Goal: Task Accomplishment & Management: Manage account settings

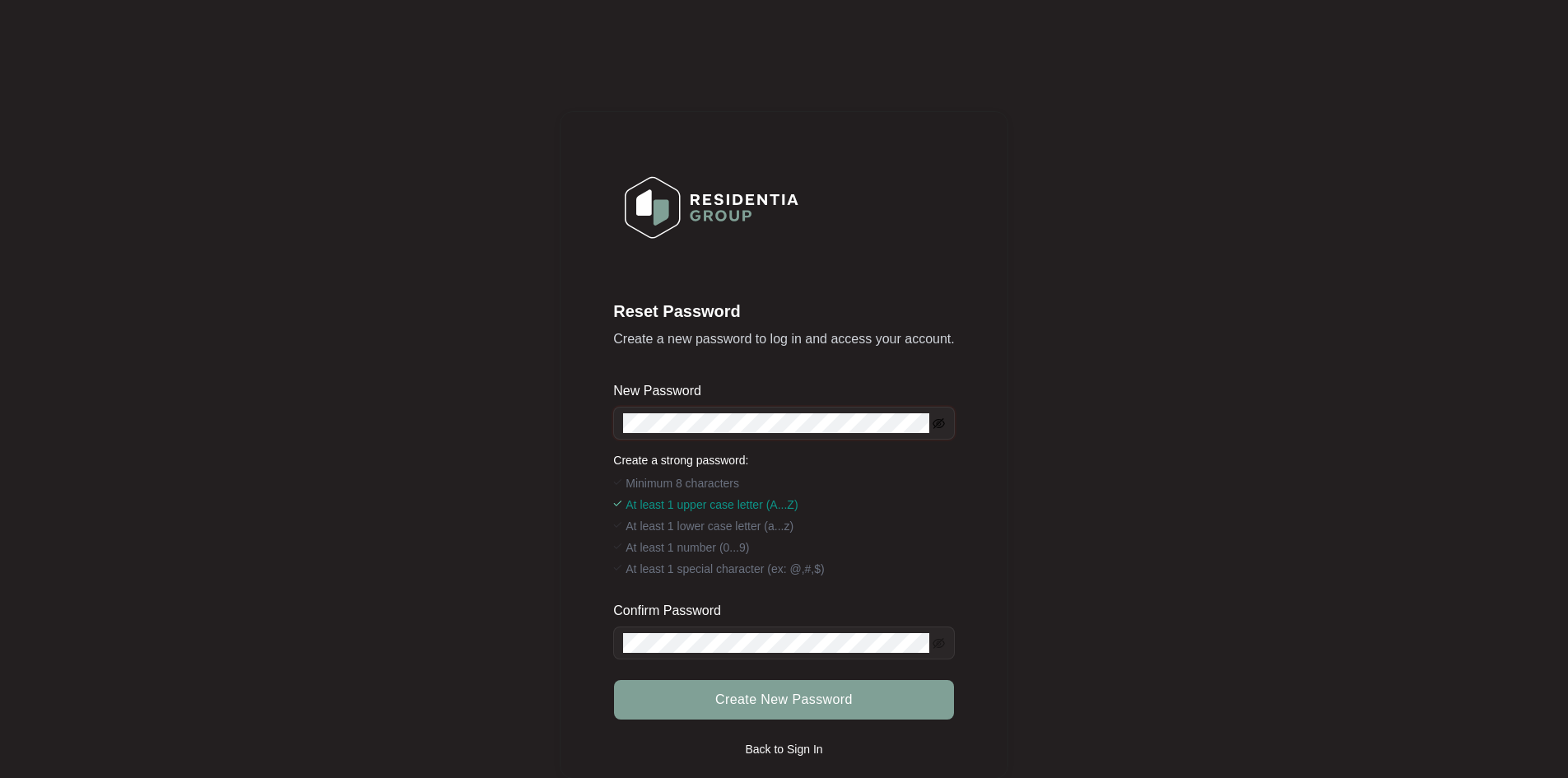
click at [934, 427] on icon "eye-invisible" at bounding box center [939, 423] width 12 height 12
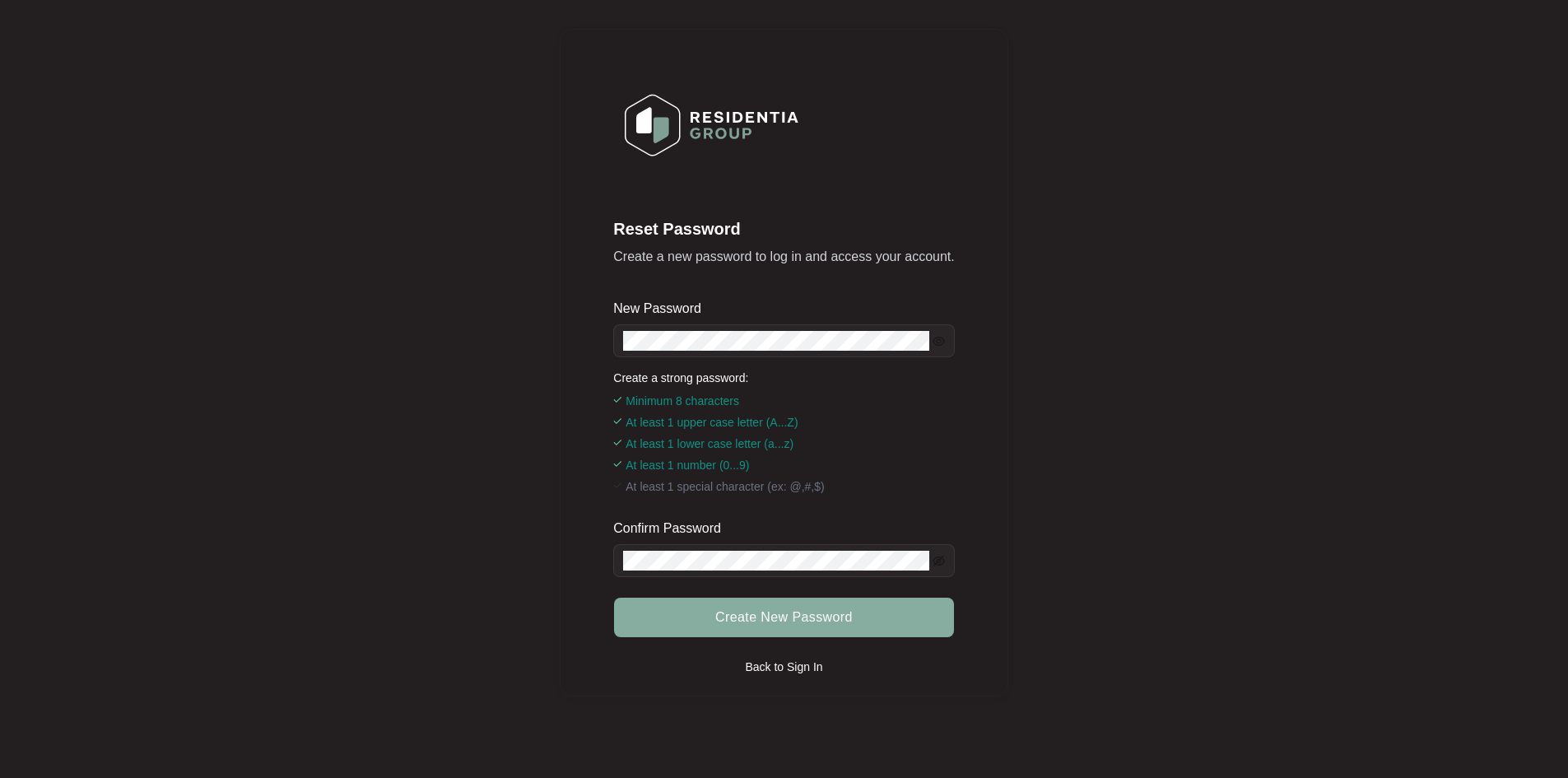
click at [825, 629] on button "Create New Password" at bounding box center [784, 618] width 339 height 40
click at [771, 620] on span "Create New Password" at bounding box center [784, 617] width 137 height 20
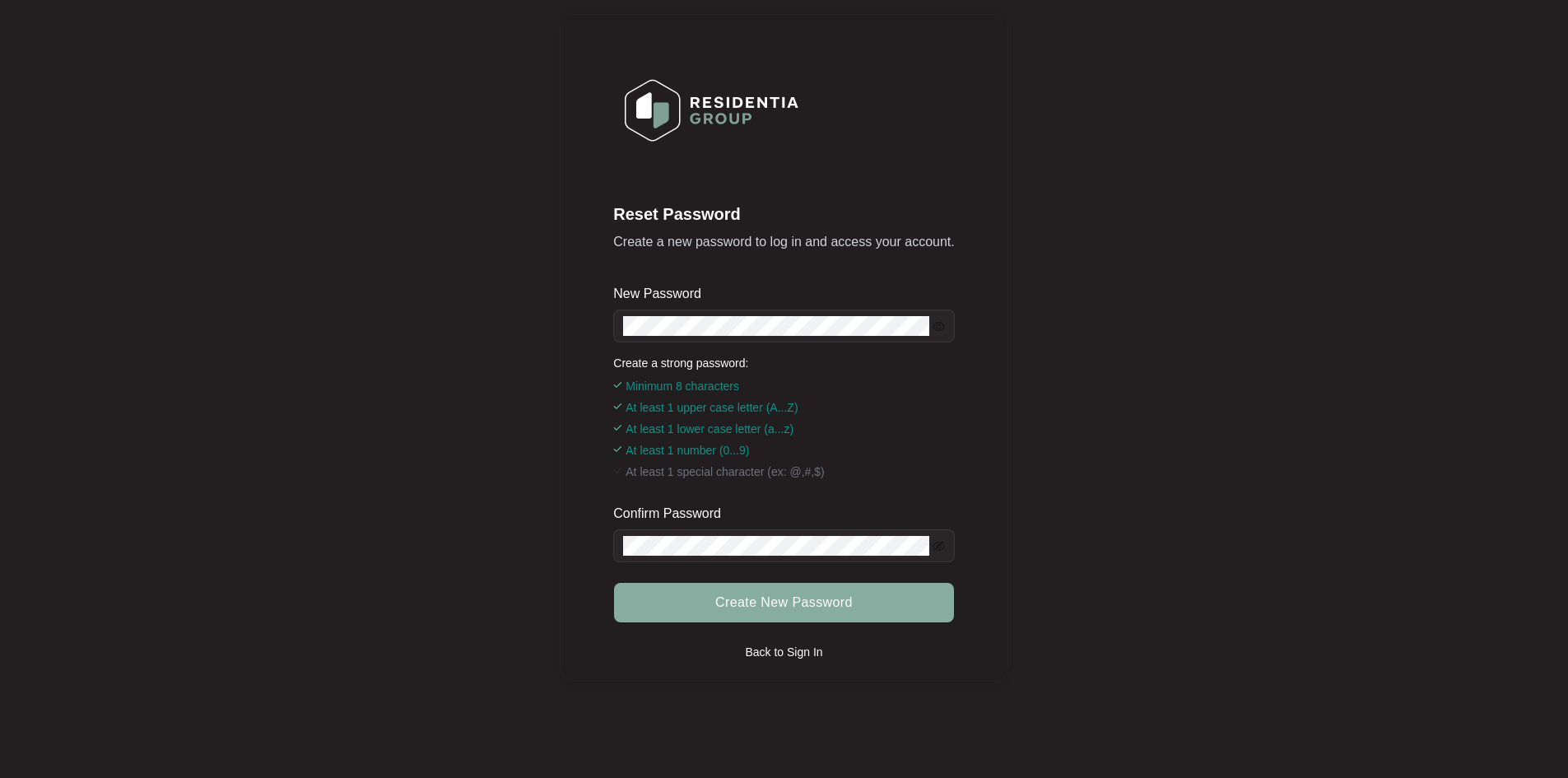
scroll to position [112, 0]
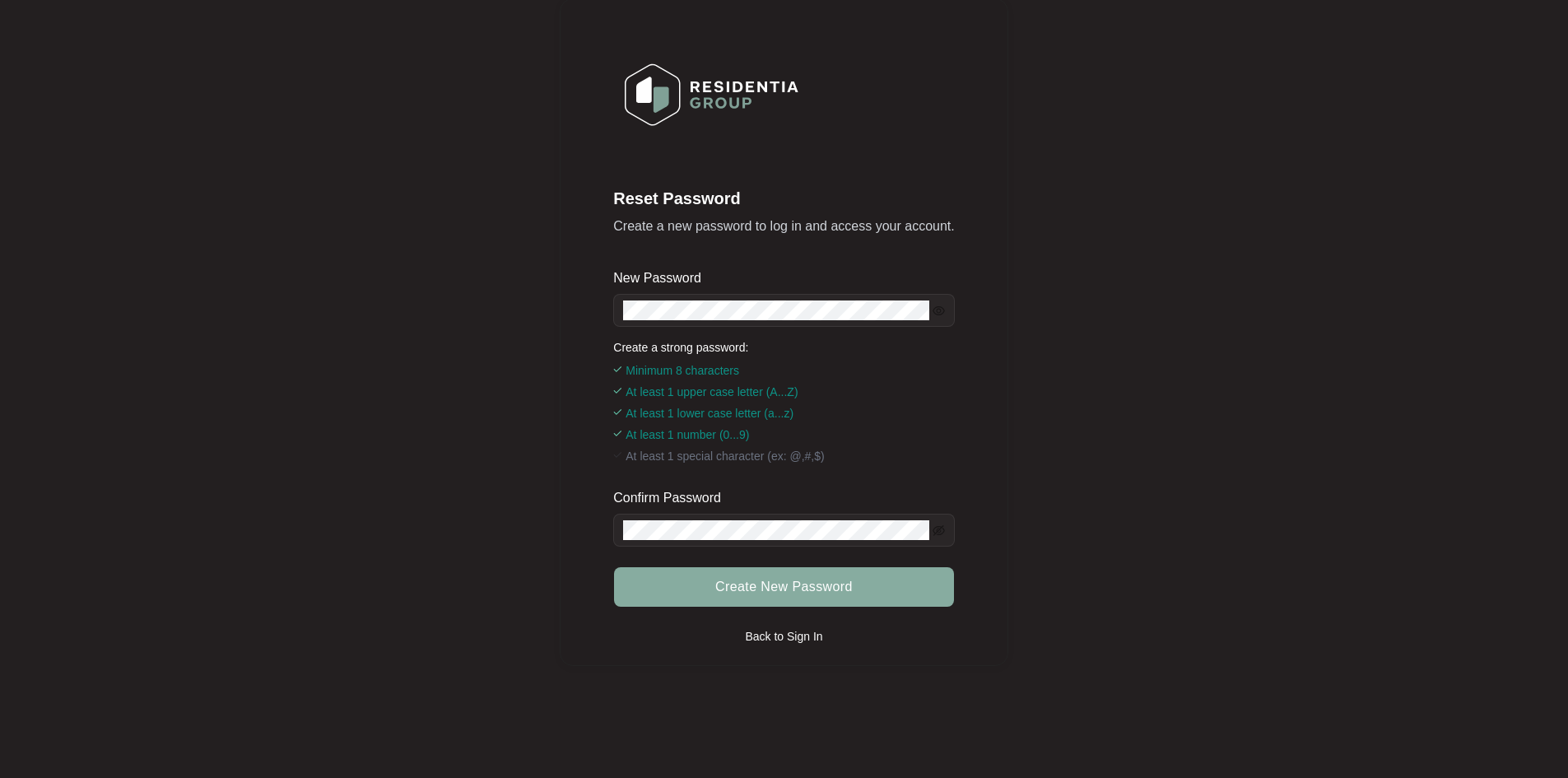
click at [763, 586] on span "Create New Password" at bounding box center [784, 587] width 137 height 20
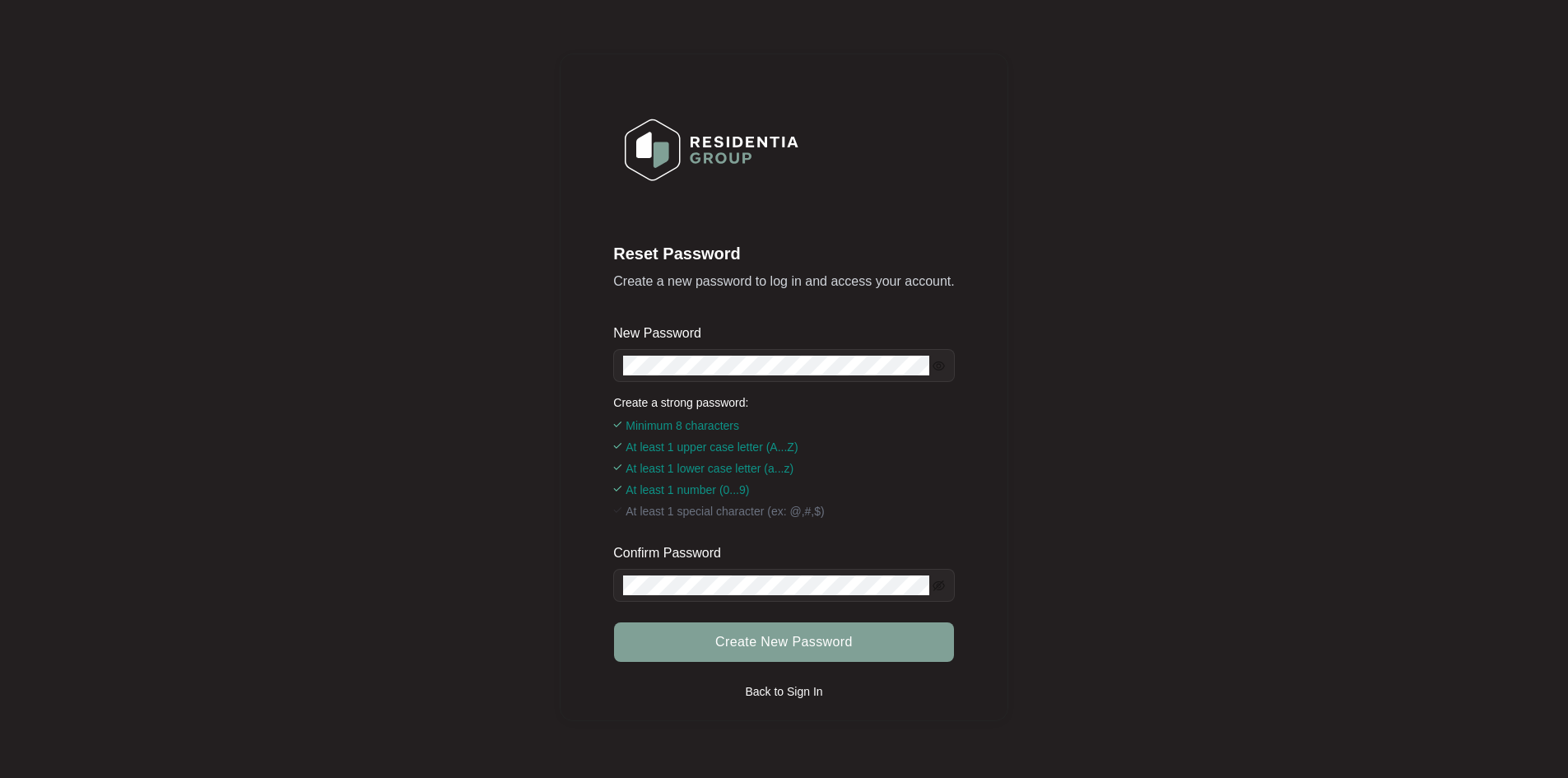
scroll to position [0, 0]
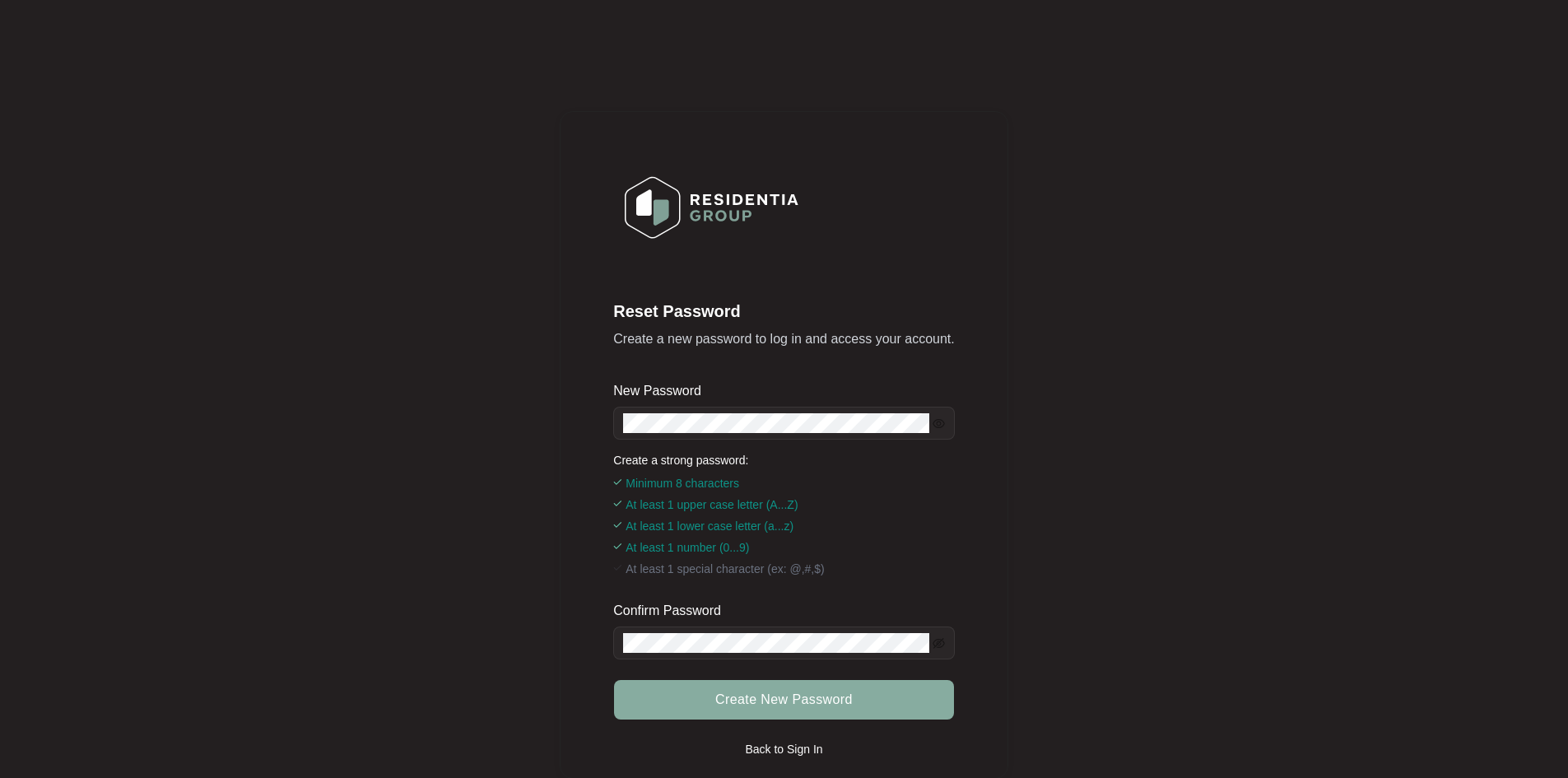
click at [763, 710] on button "Create New Password" at bounding box center [784, 700] width 339 height 40
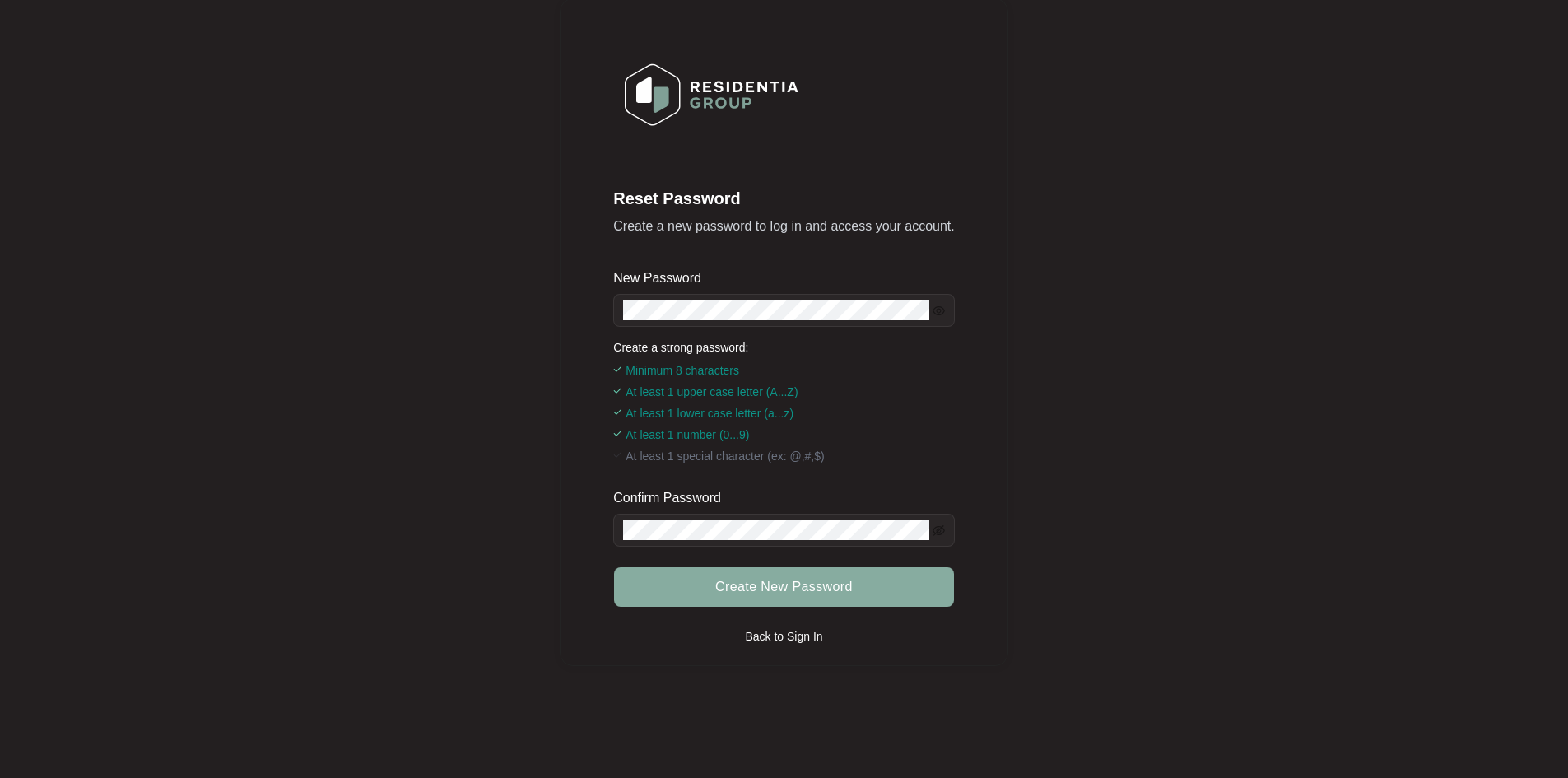
click at [751, 589] on span "Create New Password" at bounding box center [784, 587] width 137 height 20
click at [760, 597] on span "Create New Password" at bounding box center [784, 587] width 137 height 20
click at [761, 591] on span "Create New Password" at bounding box center [784, 587] width 137 height 20
click at [942, 531] on icon "eye-invisible" at bounding box center [939, 530] width 12 height 12
click at [753, 584] on span "Create New Password" at bounding box center [784, 587] width 137 height 20
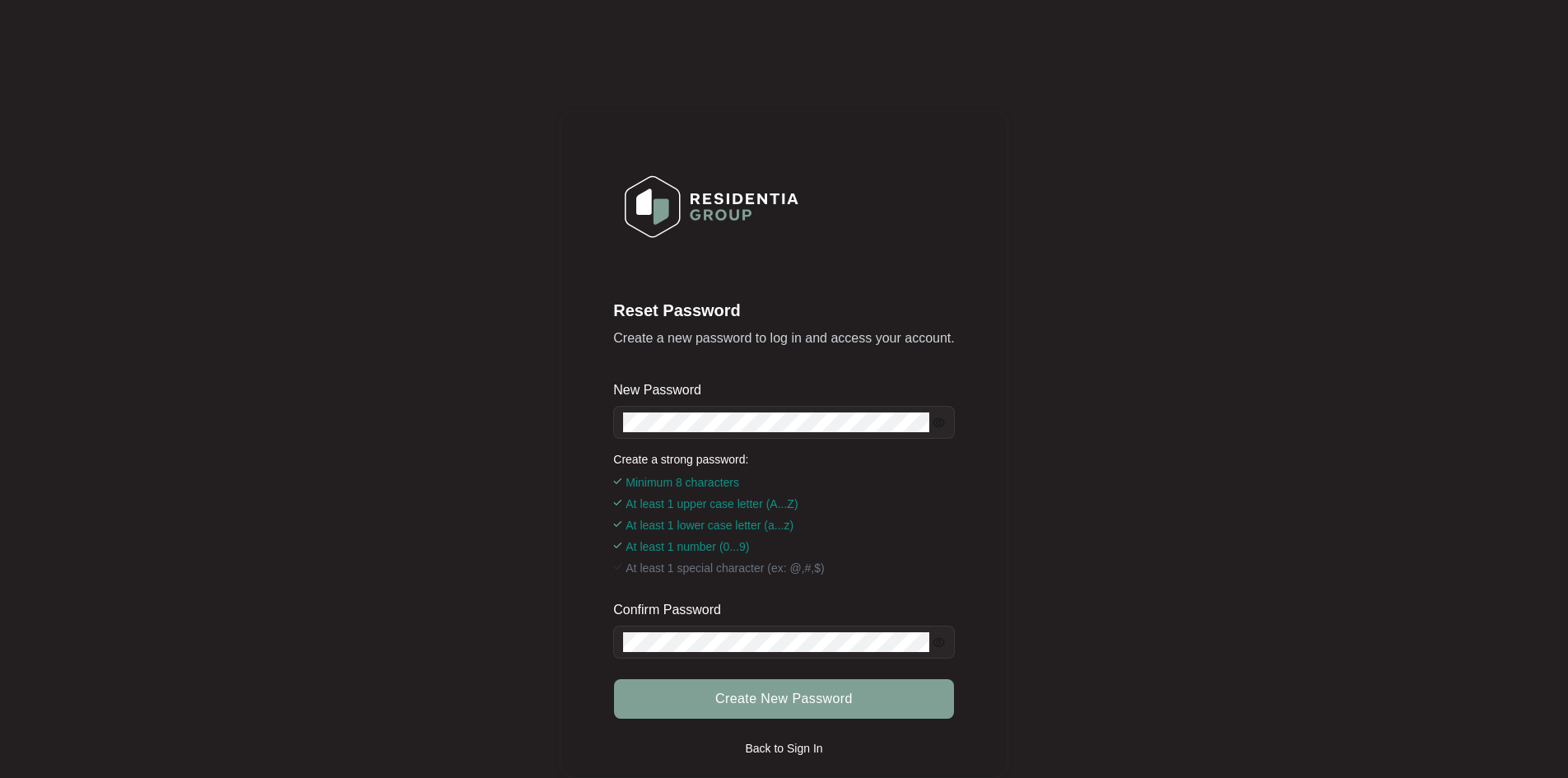
scroll to position [0, 0]
click at [848, 362] on div "Reset Password Create a new password to log in and access your account. New Pas…" at bounding box center [784, 445] width 447 height 668
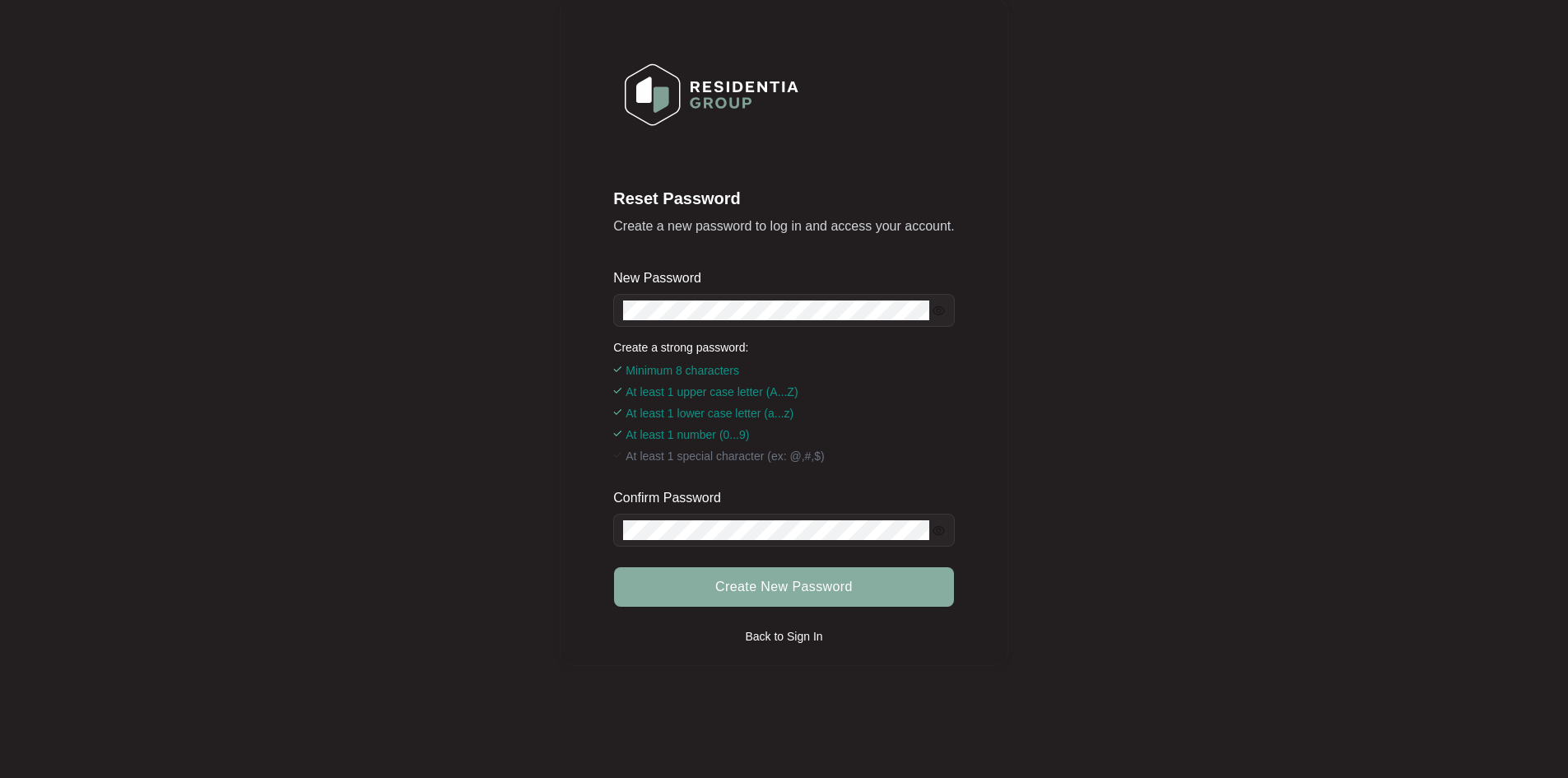
click at [803, 588] on span "Create New Password" at bounding box center [784, 587] width 137 height 20
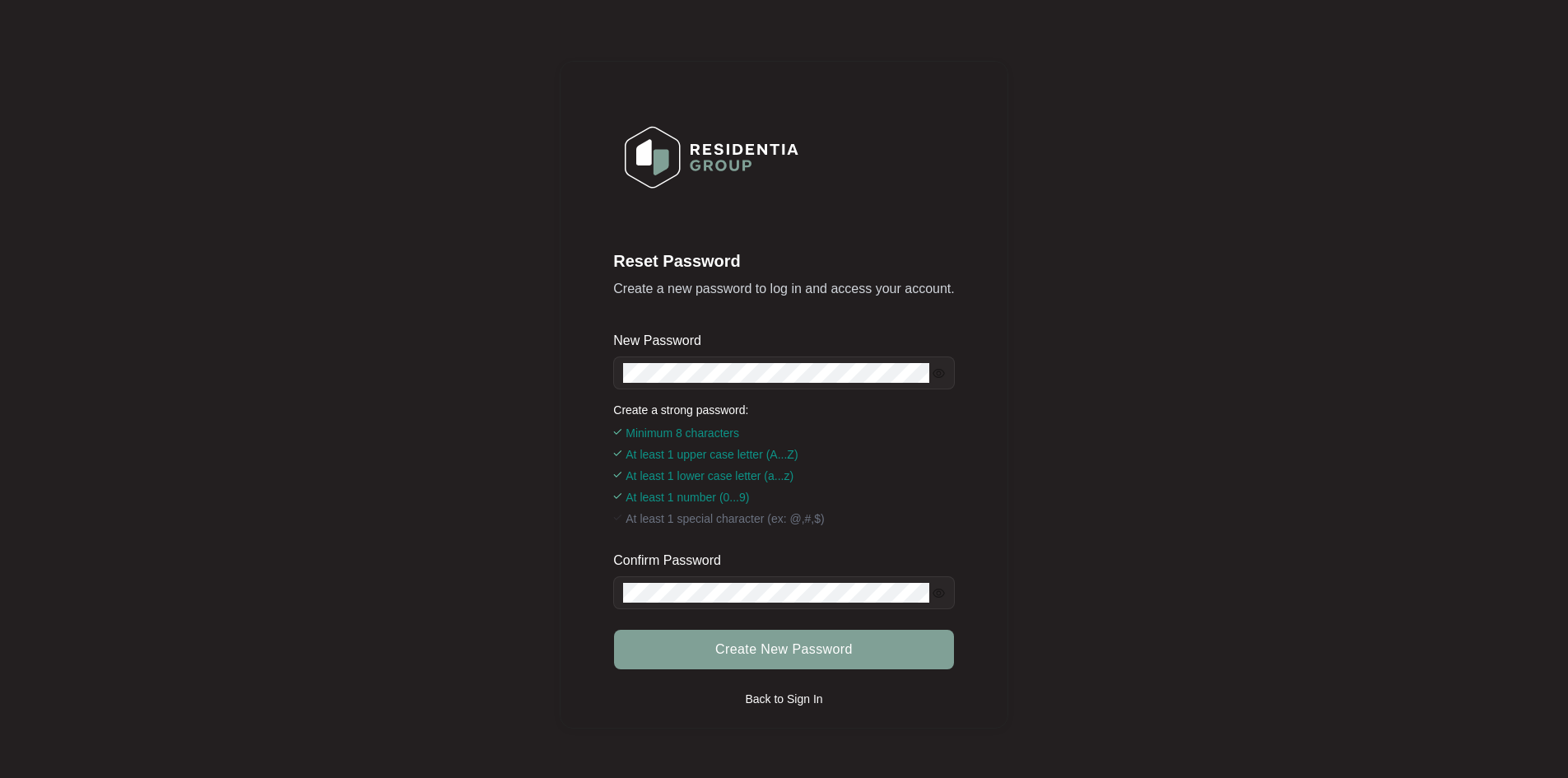
scroll to position [0, 0]
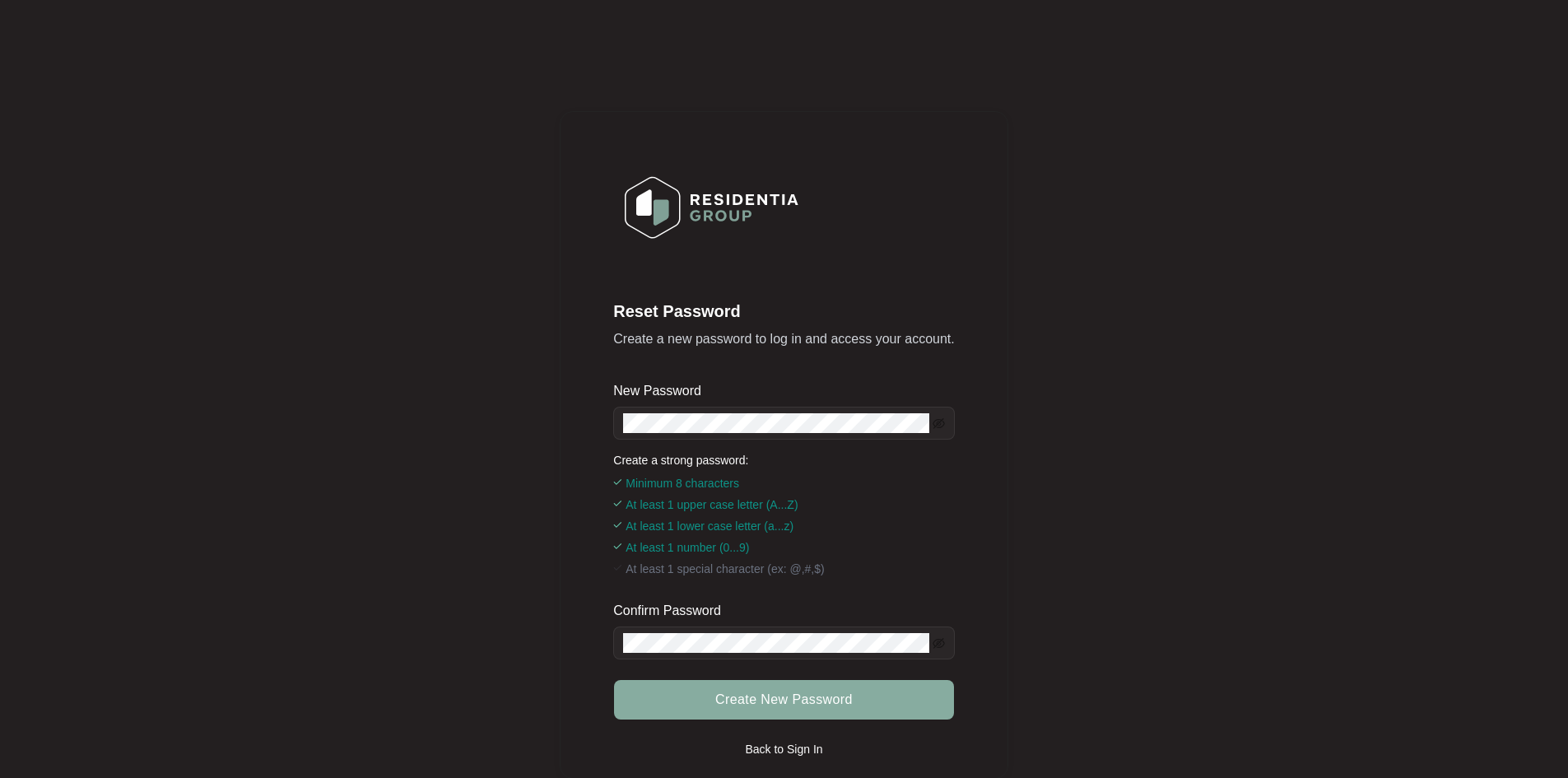
click at [731, 699] on span "Create New Password" at bounding box center [784, 700] width 137 height 20
click at [1215, 204] on div "Reset Password Create a new password to log in and access your account. New Pas…" at bounding box center [784, 445] width 1536 height 858
click at [943, 429] on span at bounding box center [939, 423] width 12 height 20
click at [940, 425] on icon "eye-invisible" at bounding box center [939, 423] width 12 height 12
click at [618, 421] on span at bounding box center [784, 423] width 341 height 33
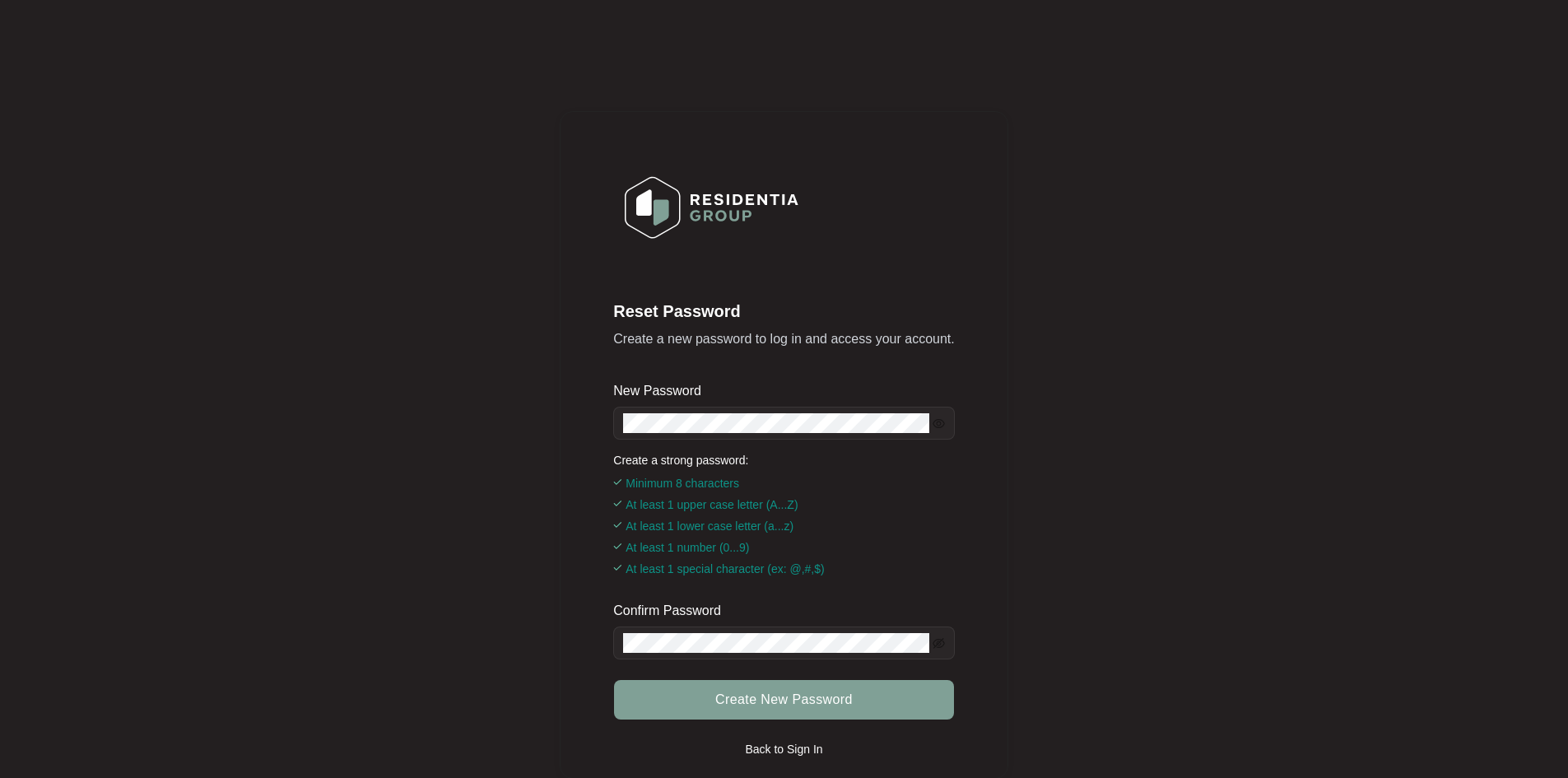
click at [793, 661] on form "New Password Create a strong password: Minimum 8 characters At least 1 upper ca…" at bounding box center [784, 561] width 341 height 358
click at [1049, 614] on div "Reset Password Create a new password to log in and access your account. New Pas…" at bounding box center [784, 445] width 1536 height 858
click at [838, 698] on span "Create New Password" at bounding box center [784, 700] width 137 height 20
click at [945, 647] on span at bounding box center [784, 643] width 341 height 33
click at [942, 644] on icon "eye-invisible" at bounding box center [939, 643] width 12 height 12
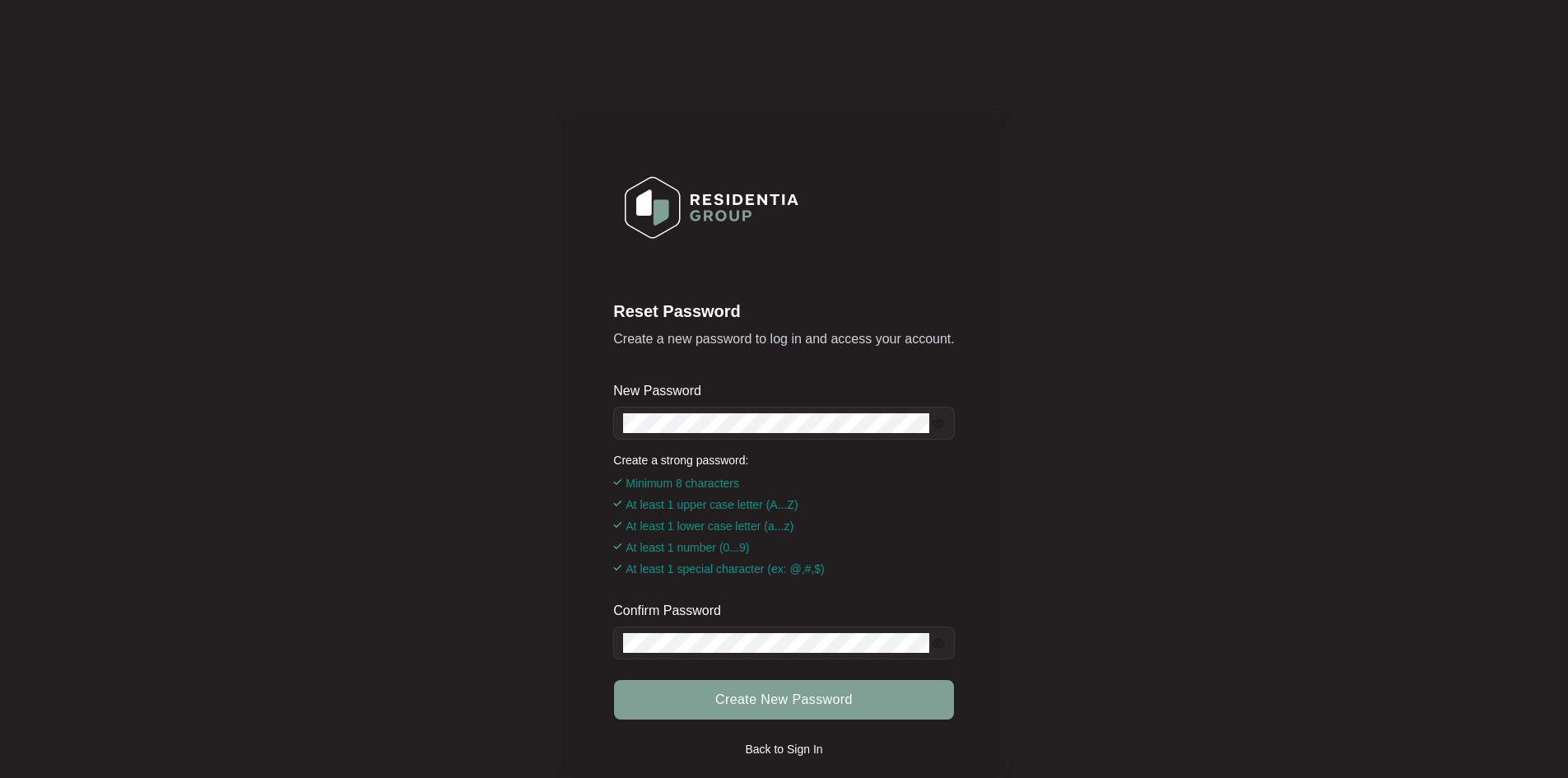
click at [945, 538] on div "Create a strong password: Minimum 8 characters At least 1 upper case letter (A.…" at bounding box center [784, 517] width 341 height 130
click at [1019, 529] on div "Reset Password Create a new password to log in and access your account. New Pas…" at bounding box center [784, 445] width 1536 height 858
click at [794, 694] on span "Create New Password" at bounding box center [784, 700] width 137 height 20
click at [1002, 513] on div "Reset Password Create a new password to log in and access your account. New Pas…" at bounding box center [784, 445] width 447 height 668
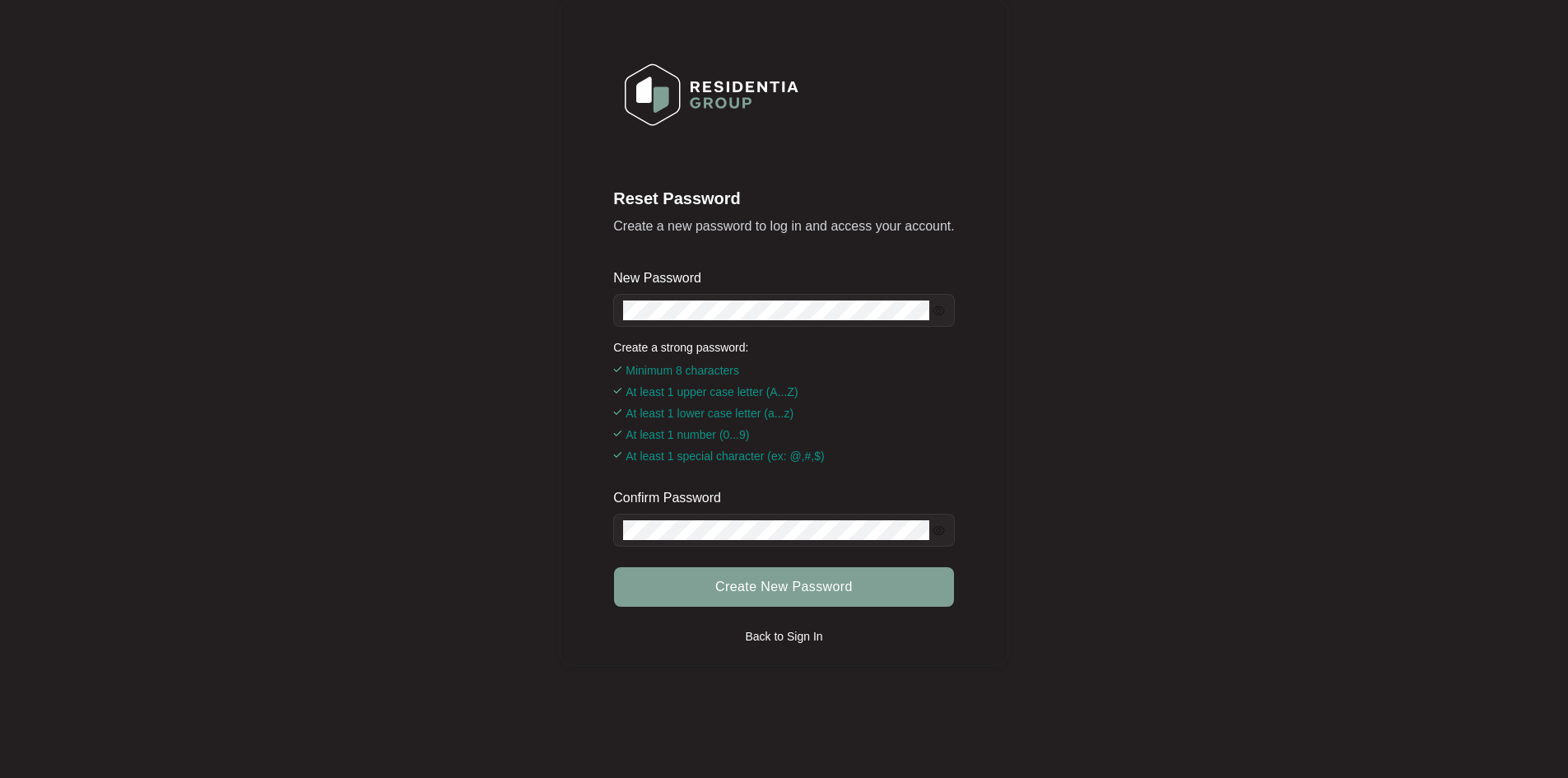
click at [820, 635] on p "Back to Sign In" at bounding box center [784, 636] width 77 height 16
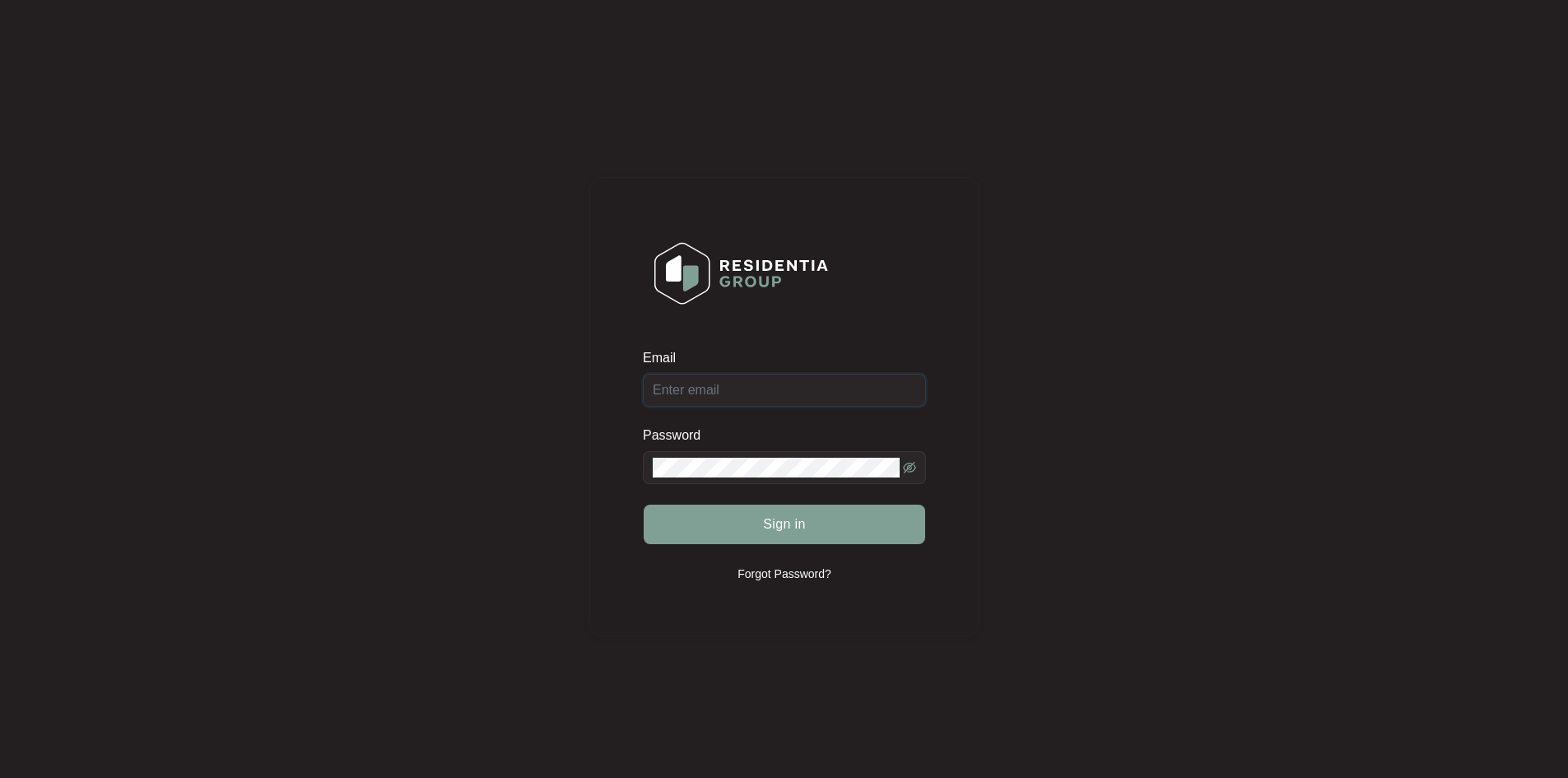
click at [740, 398] on input "Email" at bounding box center [784, 390] width 283 height 33
click at [753, 391] on input "Email" at bounding box center [784, 390] width 283 height 33
type input "[EMAIL_ADDRESS][DOMAIN_NAME]"
click at [1011, 450] on div "Email info@bestecservice.com.au Password Sign in Forgot Password?" at bounding box center [784, 406] width 1536 height 780
click at [913, 466] on icon "eye-invisible" at bounding box center [910, 468] width 13 height 13
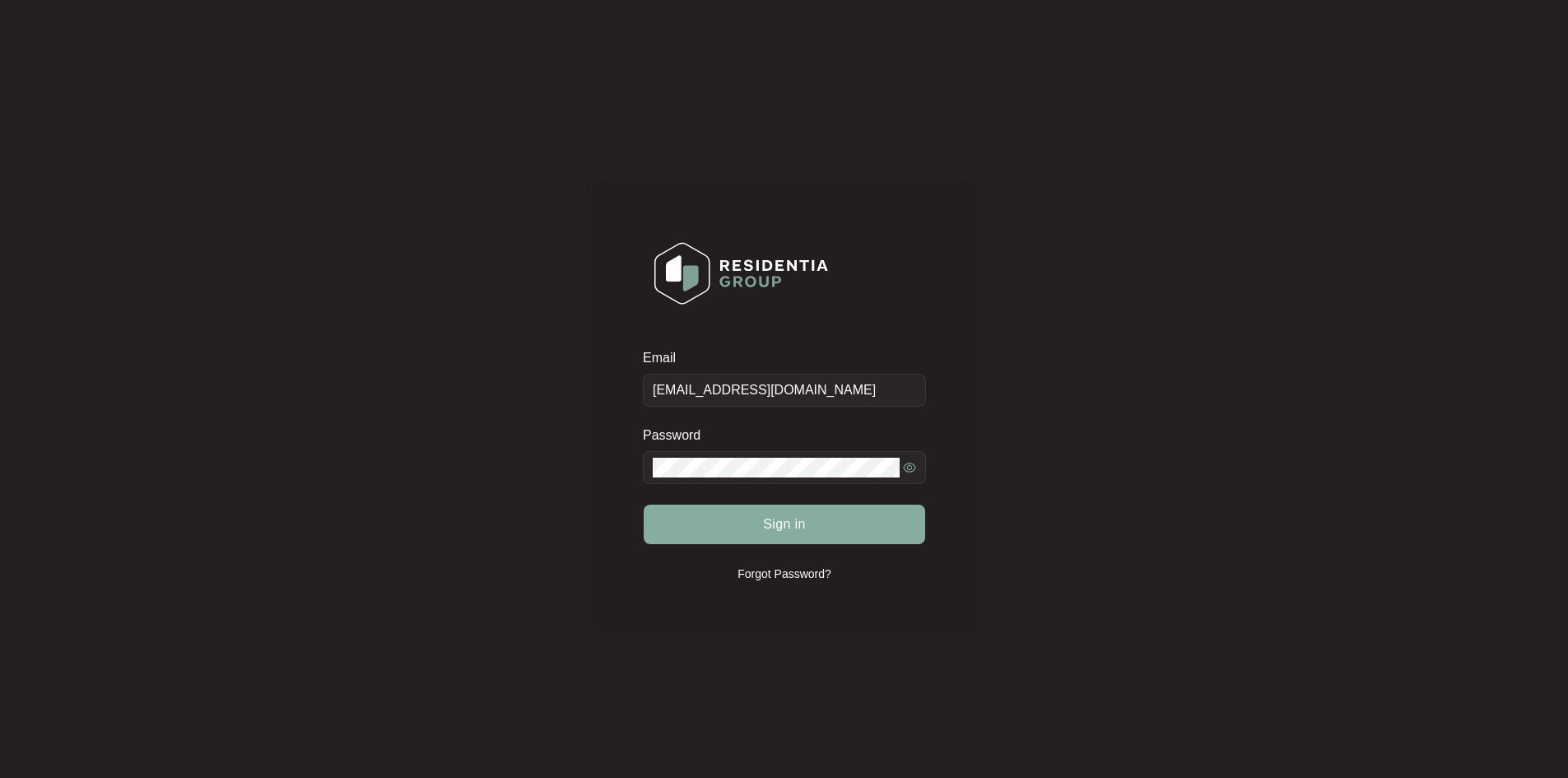
click at [916, 528] on button "Sign in" at bounding box center [784, 525] width 282 height 40
click at [943, 294] on div "Email info@bestecservice.com.au Password Sign in Forgot Password?" at bounding box center [784, 407] width 390 height 460
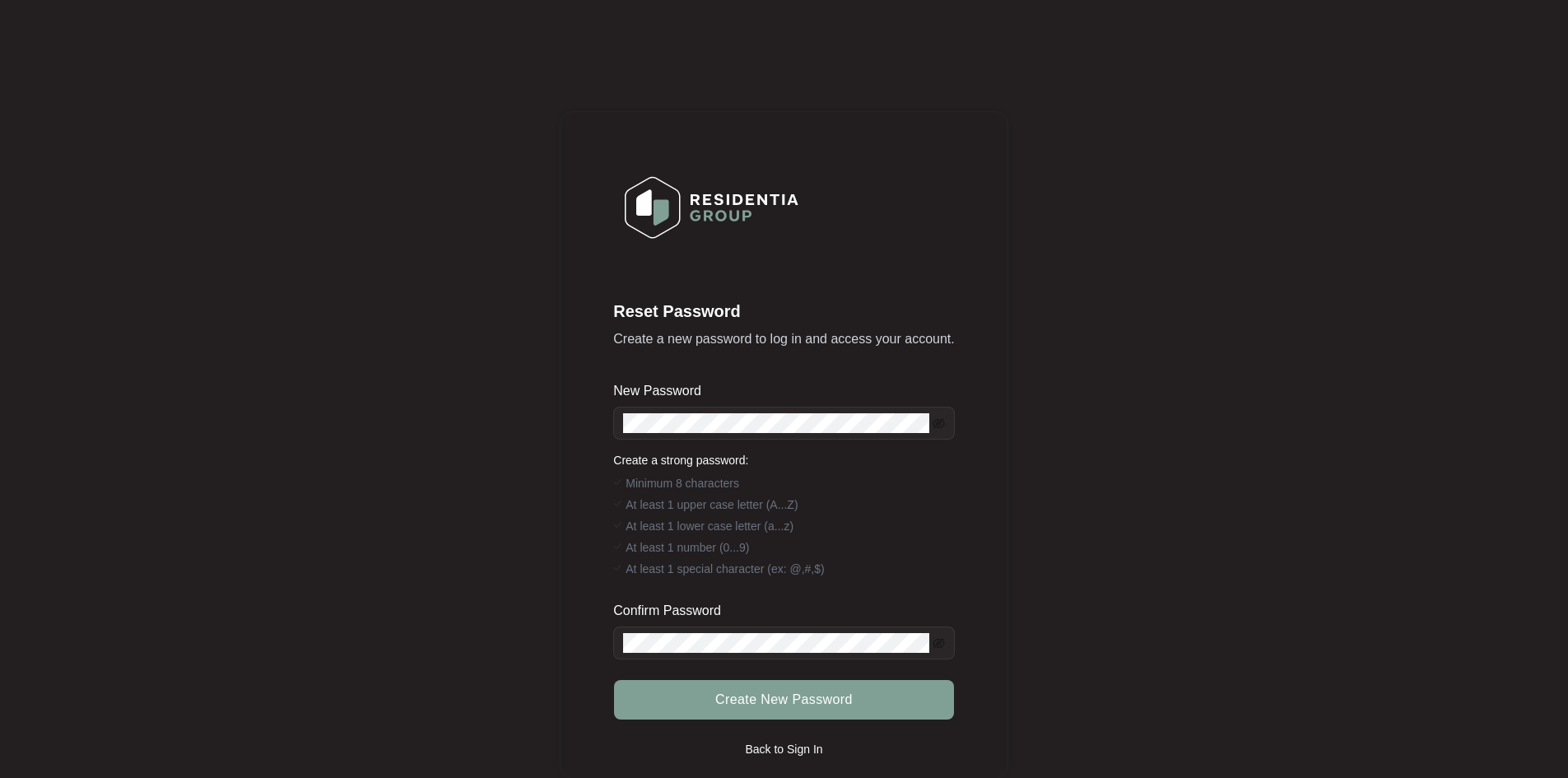
click at [930, 424] on span at bounding box center [784, 423] width 341 height 33
click at [939, 427] on icon "eye-invisible" at bounding box center [939, 423] width 12 height 12
click at [603, 425] on div "Reset Password Create a new password to log in and access your account. New Pas…" at bounding box center [784, 445] width 447 height 668
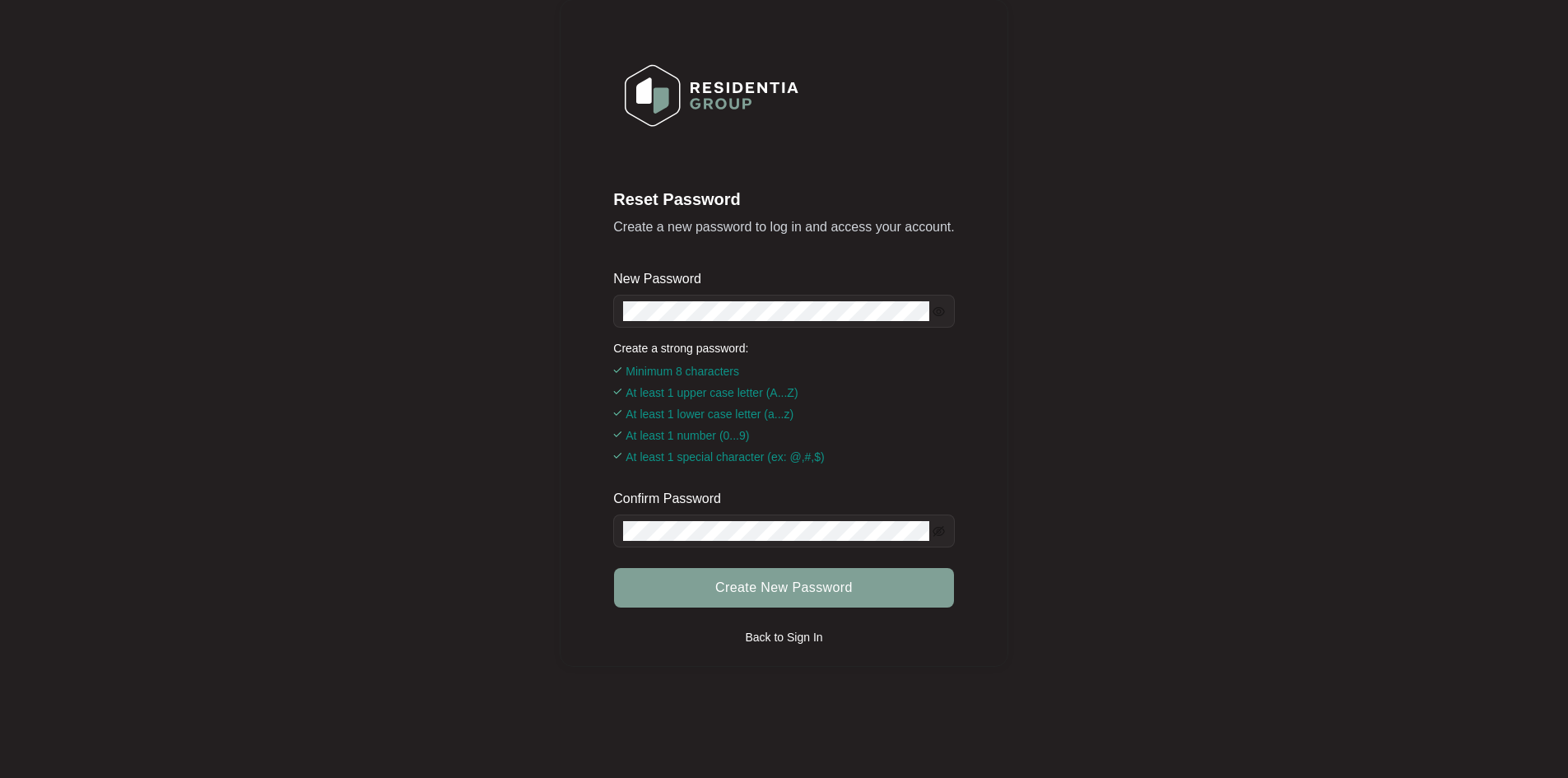
scroll to position [112, 0]
click at [949, 528] on span at bounding box center [784, 530] width 341 height 33
click at [943, 531] on icon "eye-invisible" at bounding box center [939, 530] width 12 height 10
click at [812, 577] on span "Create New Password" at bounding box center [784, 587] width 137 height 20
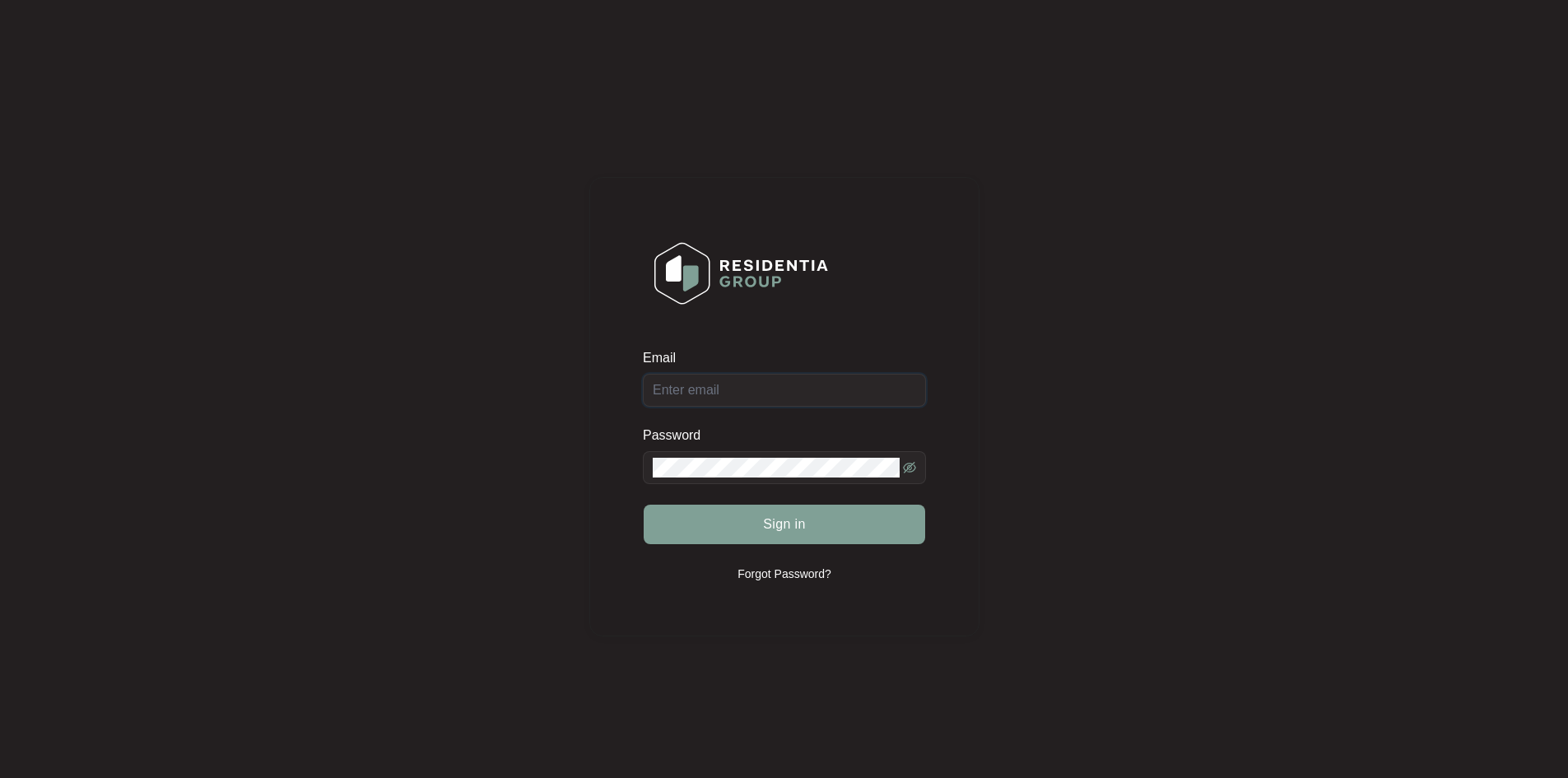
click at [758, 395] on input "Email" at bounding box center [784, 390] width 283 height 33
click at [908, 463] on icon "eye-invisible" at bounding box center [910, 468] width 13 height 11
click at [799, 396] on input "Email" at bounding box center [784, 390] width 283 height 33
type input "[EMAIL_ADDRESS][DOMAIN_NAME]"
click at [876, 302] on div at bounding box center [784, 289] width 283 height 119
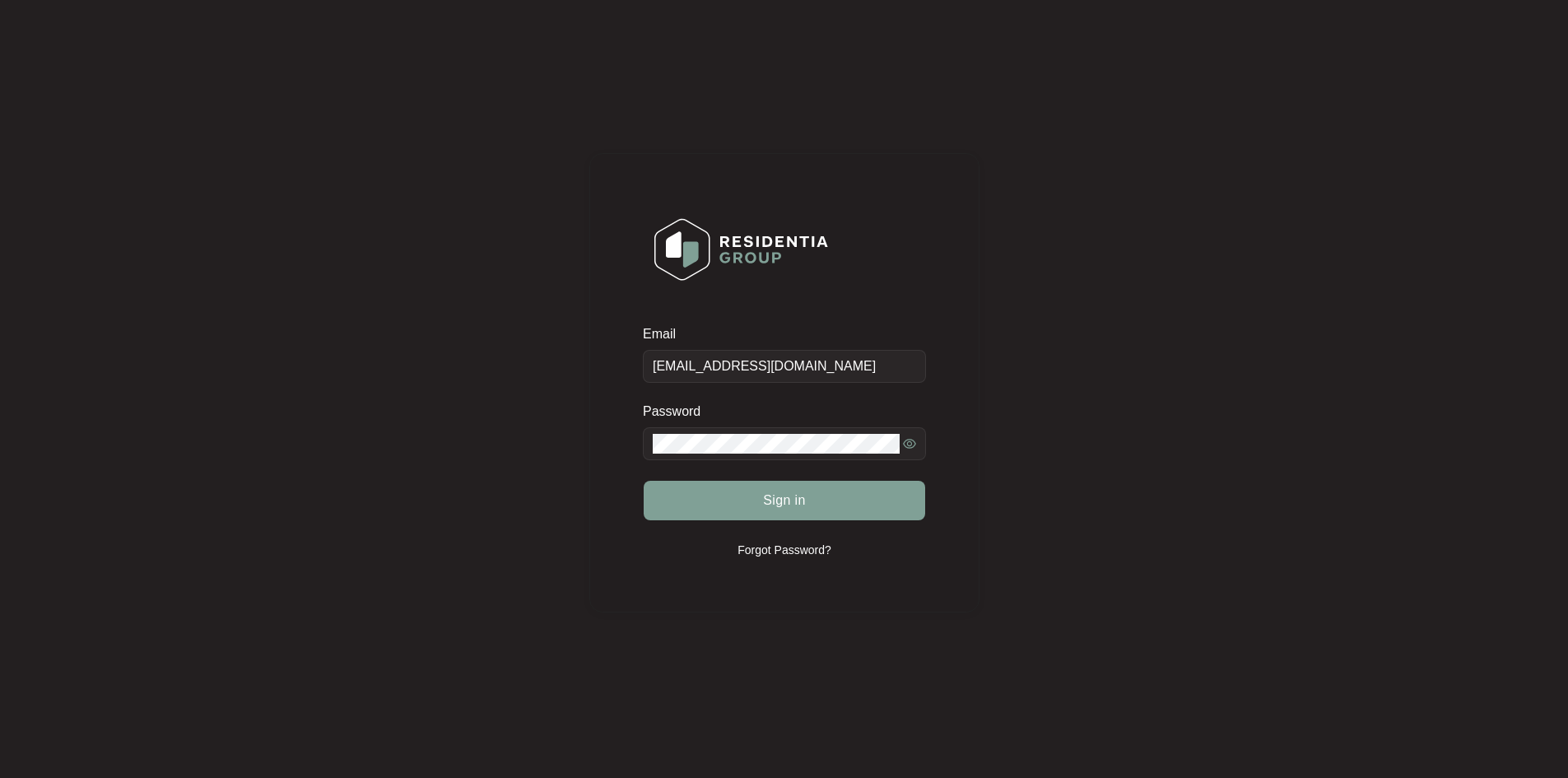
scroll to position [34, 0]
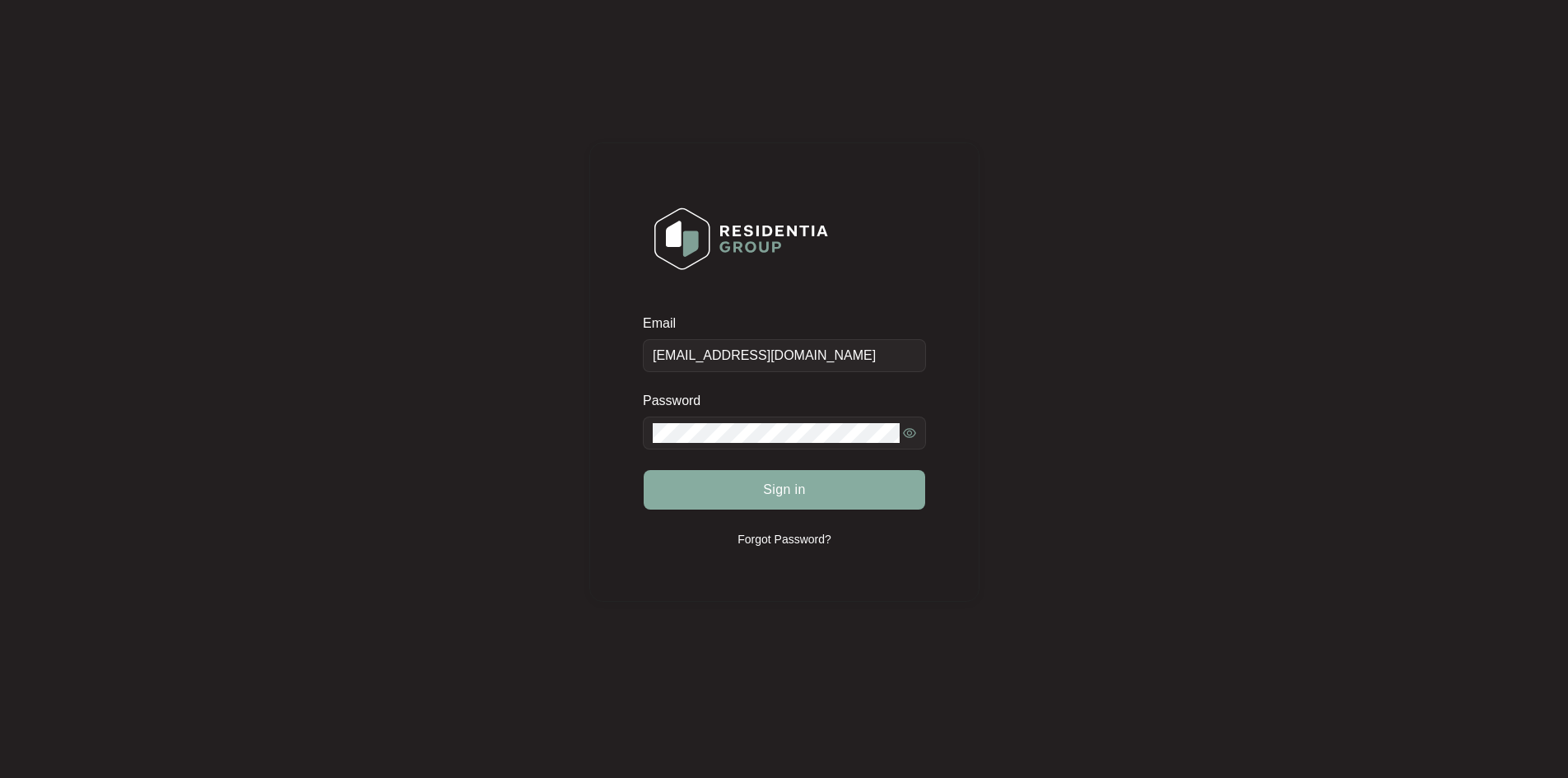
click at [782, 487] on span "Sign in" at bounding box center [784, 489] width 43 height 20
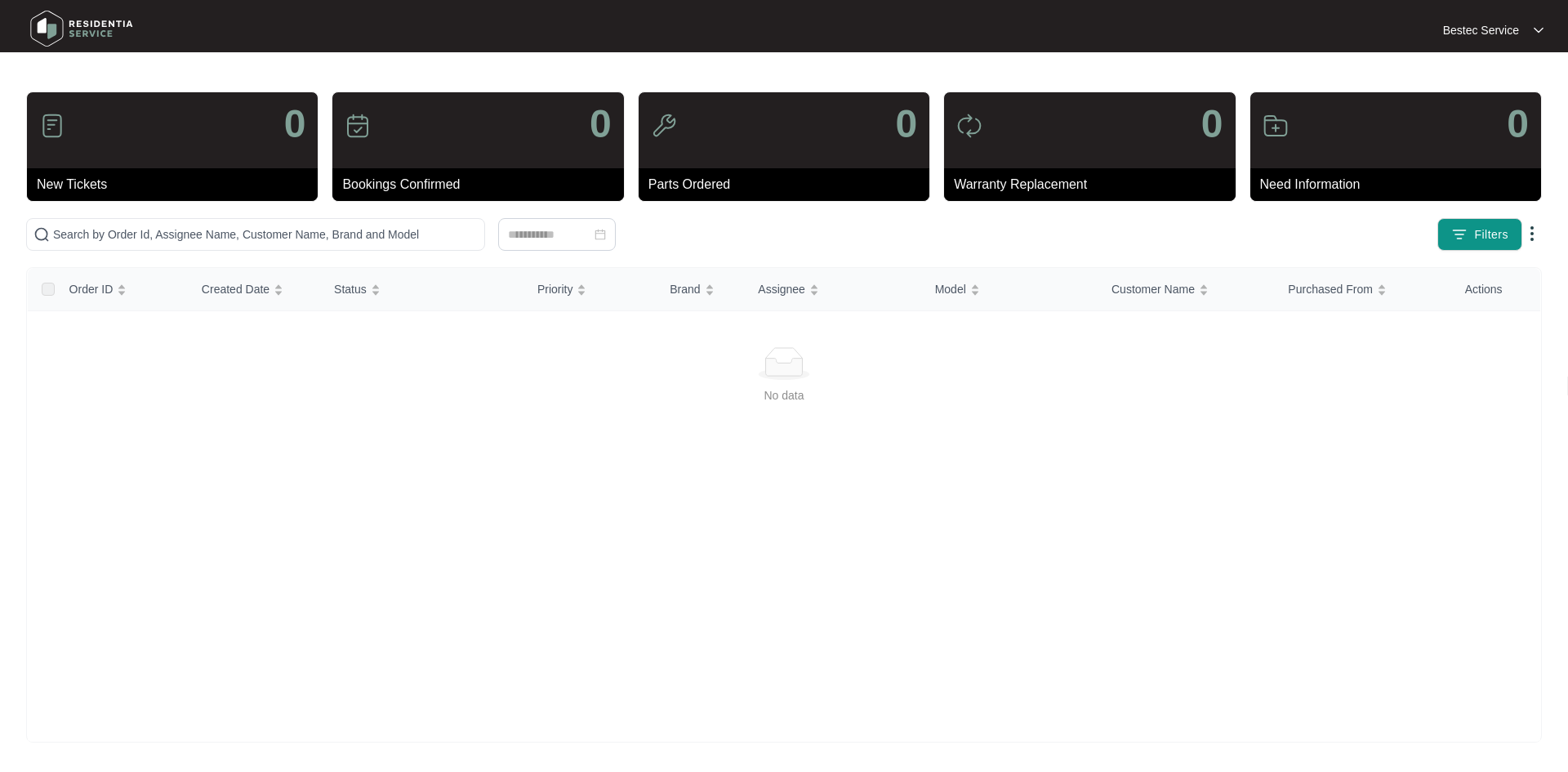
click at [794, 143] on div "0" at bounding box center [784, 130] width 291 height 76
click at [1026, 127] on div "0" at bounding box center [1090, 130] width 291 height 76
click at [1339, 142] on div "0" at bounding box center [1396, 130] width 291 height 76
click at [704, 190] on p "Parts Ordered" at bounding box center [789, 184] width 281 height 20
click at [209, 244] on span at bounding box center [256, 234] width 459 height 33
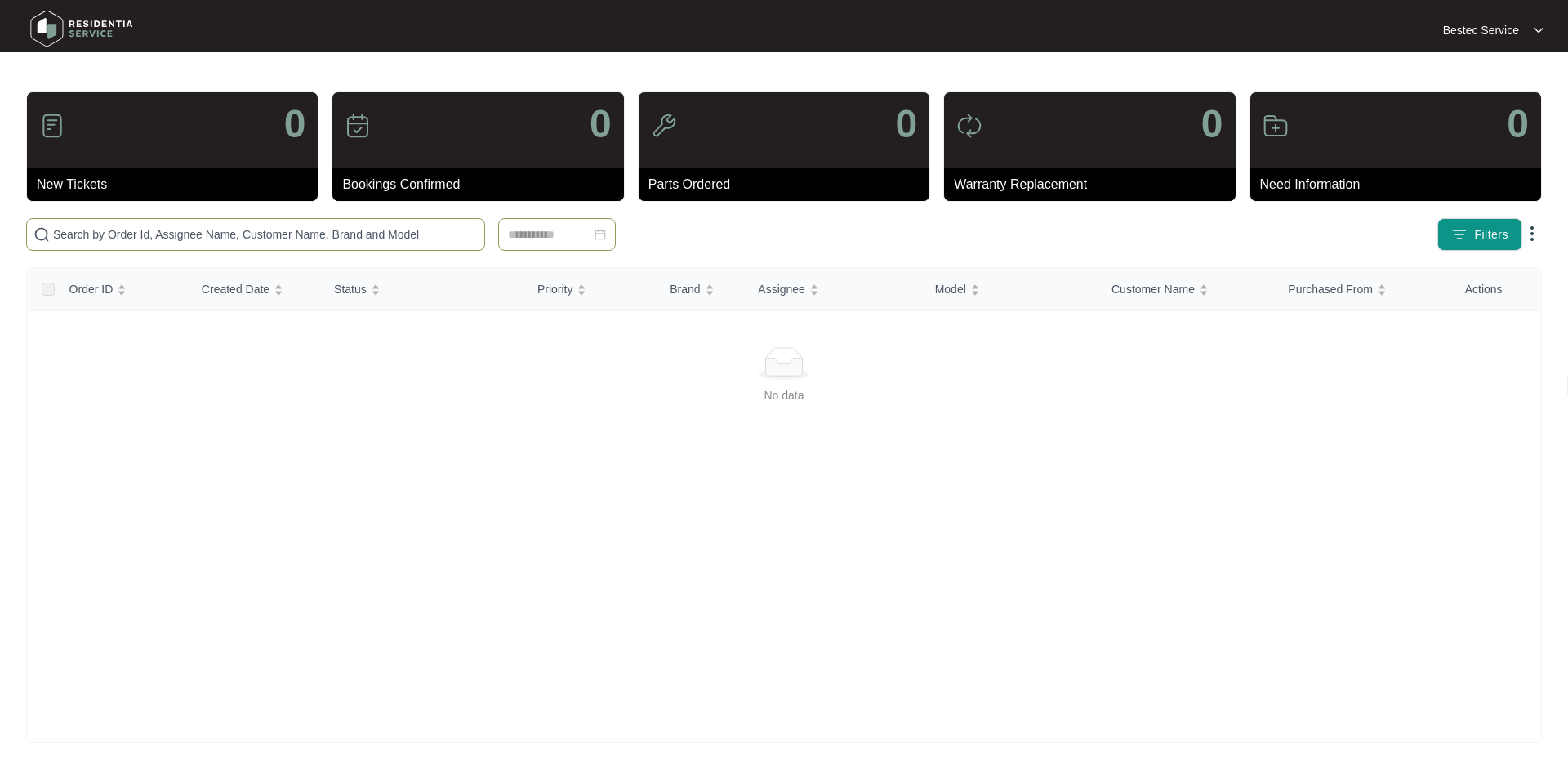
click at [607, 238] on div at bounding box center [556, 234] width 117 height 33
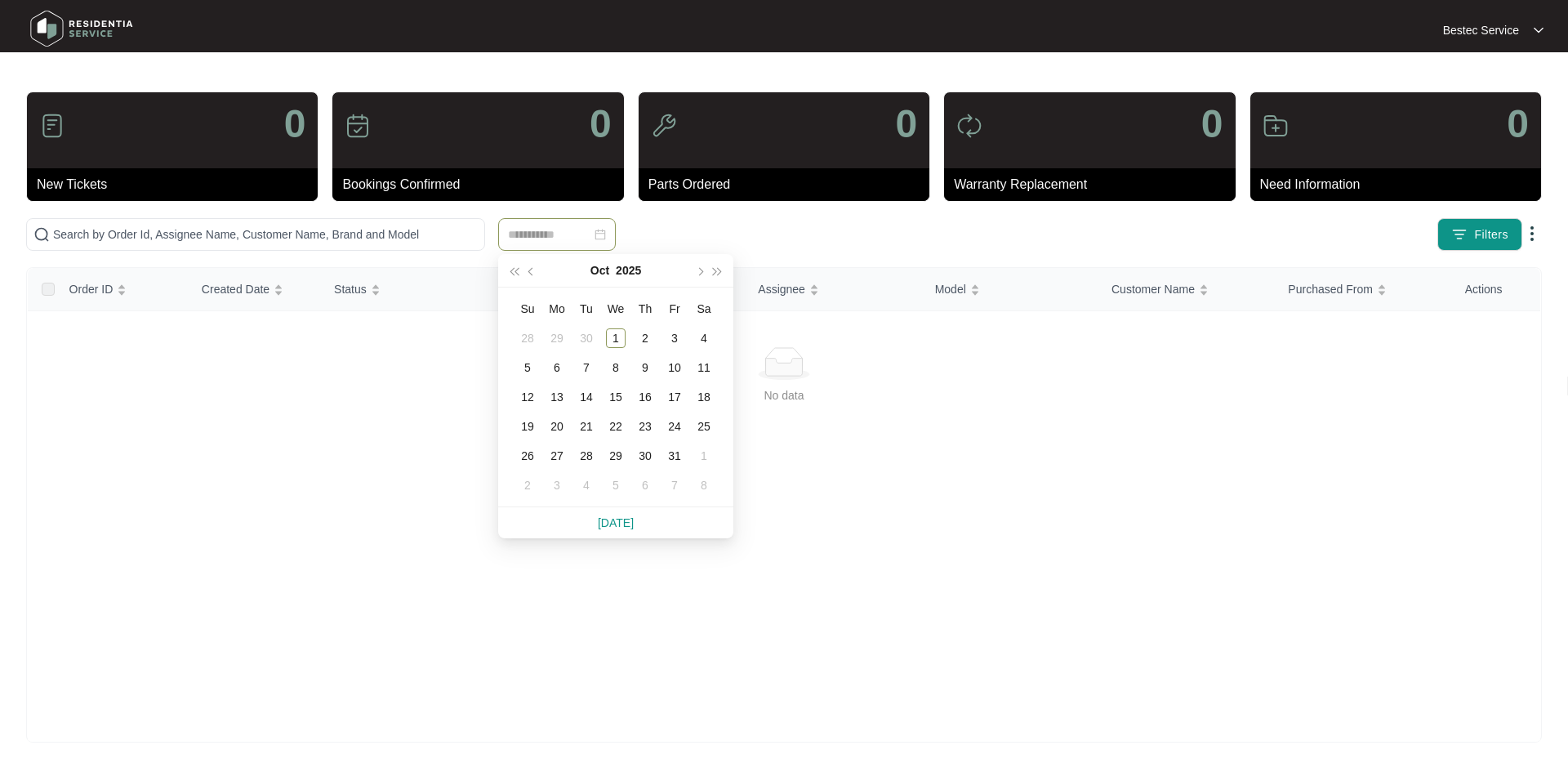
click at [605, 232] on div at bounding box center [556, 234] width 97 height 18
type input "**********"
click at [613, 330] on div "1" at bounding box center [616, 338] width 20 height 20
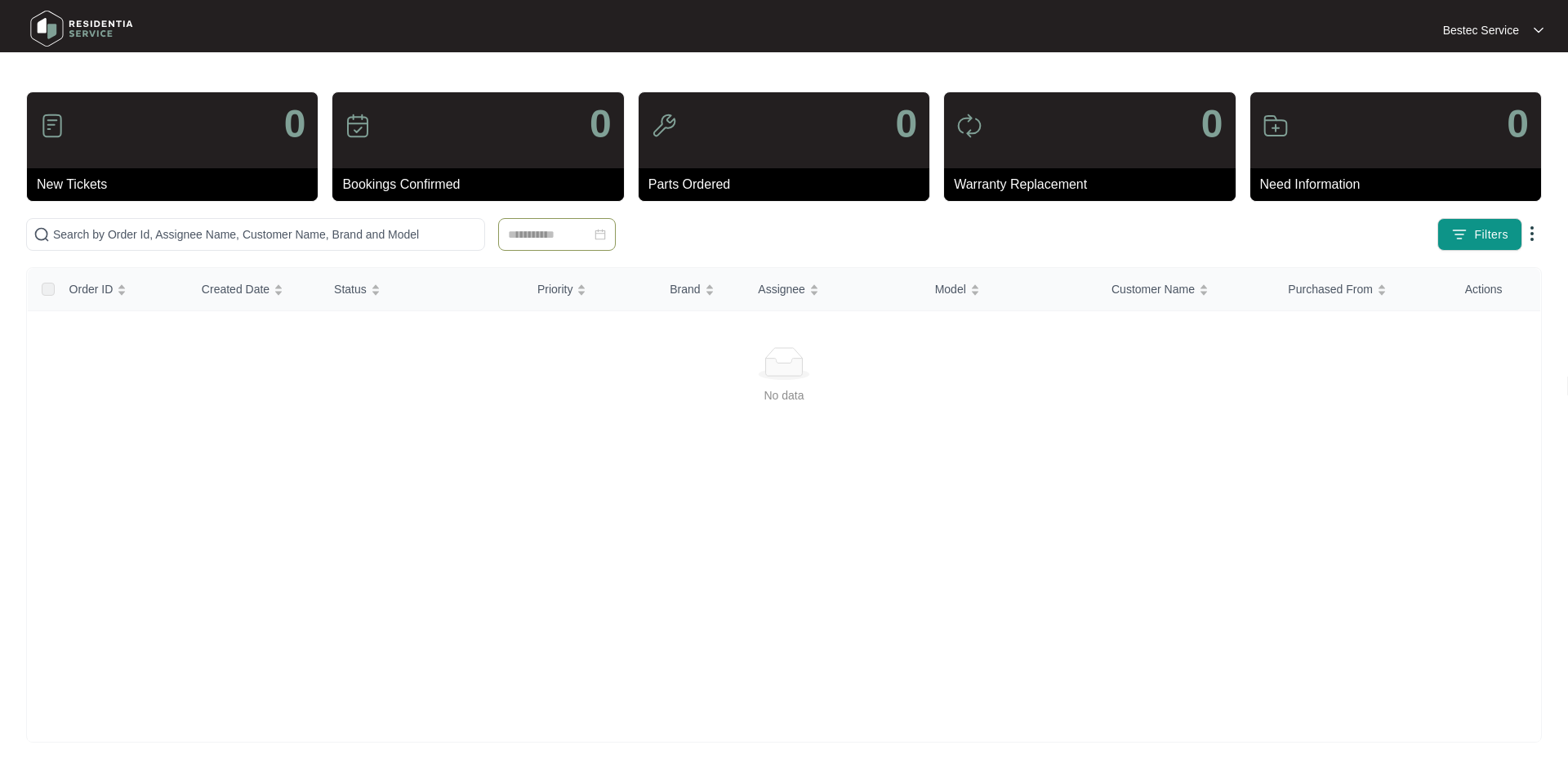
click at [599, 238] on div at bounding box center [556, 234] width 97 height 18
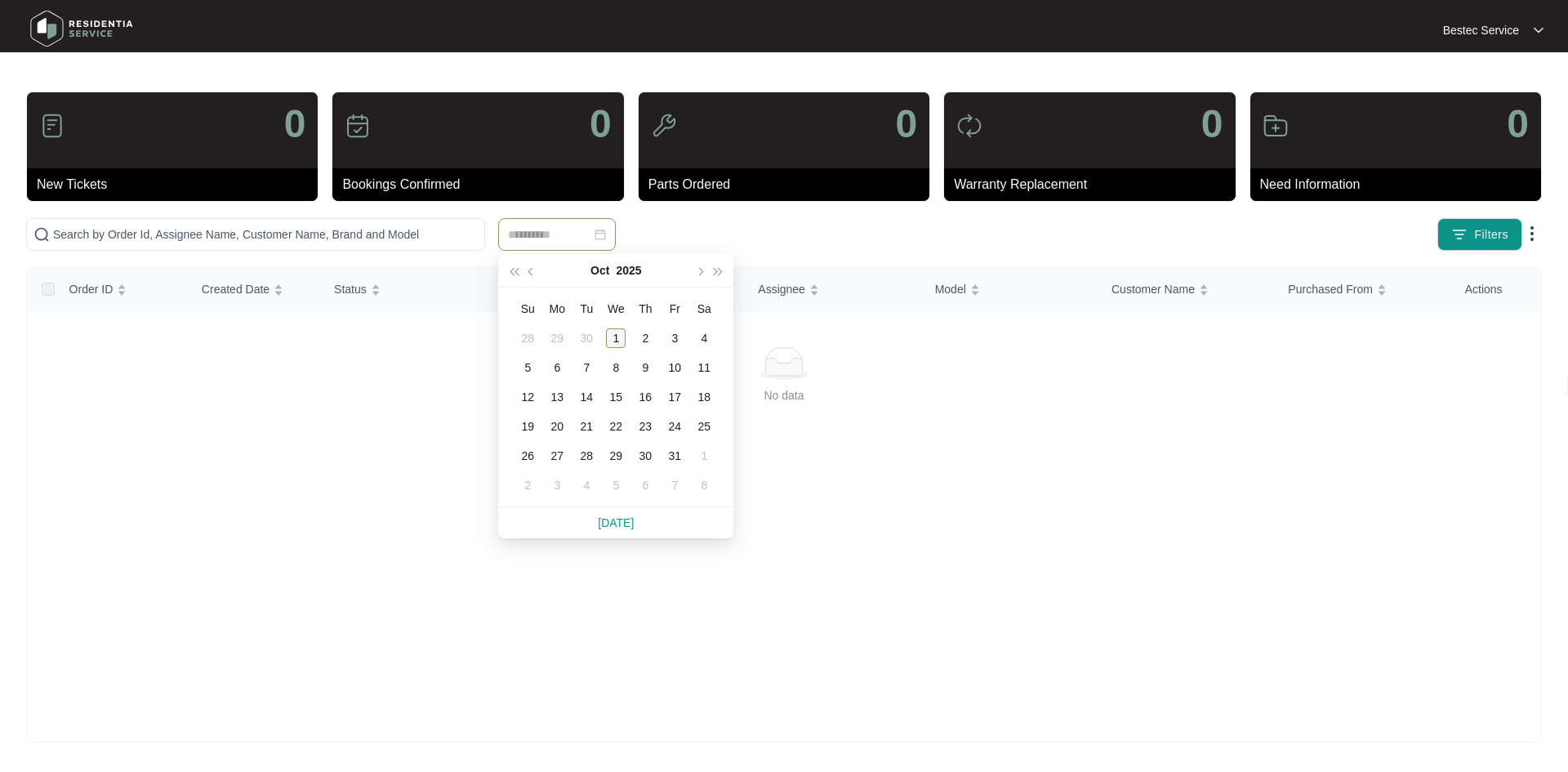
click at [622, 336] on div "1" at bounding box center [616, 338] width 20 height 20
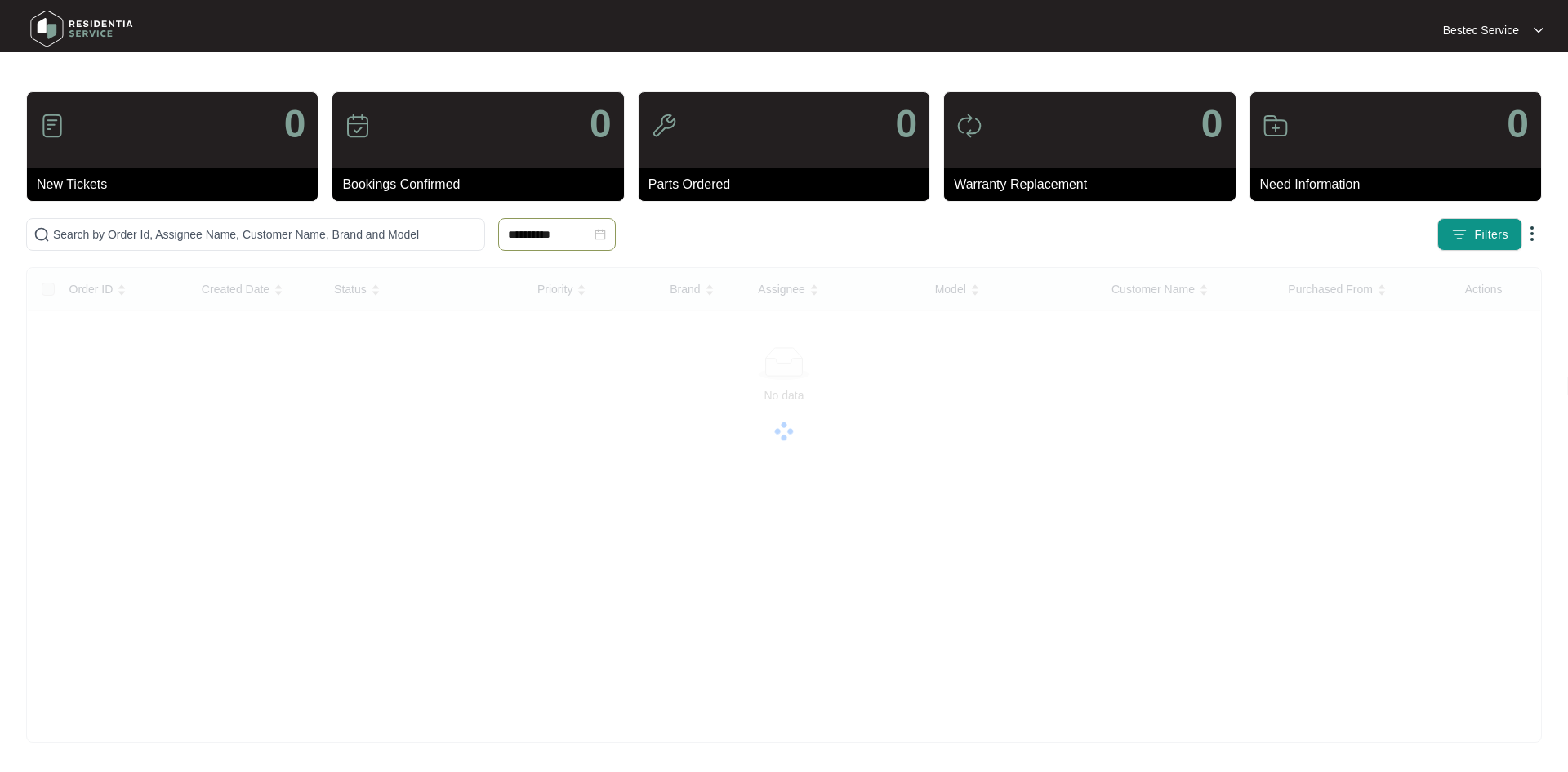
type input "**********"
click at [565, 598] on div "No data" at bounding box center [783, 526] width 1512 height 437
